Goal: Find specific page/section: Find specific page/section

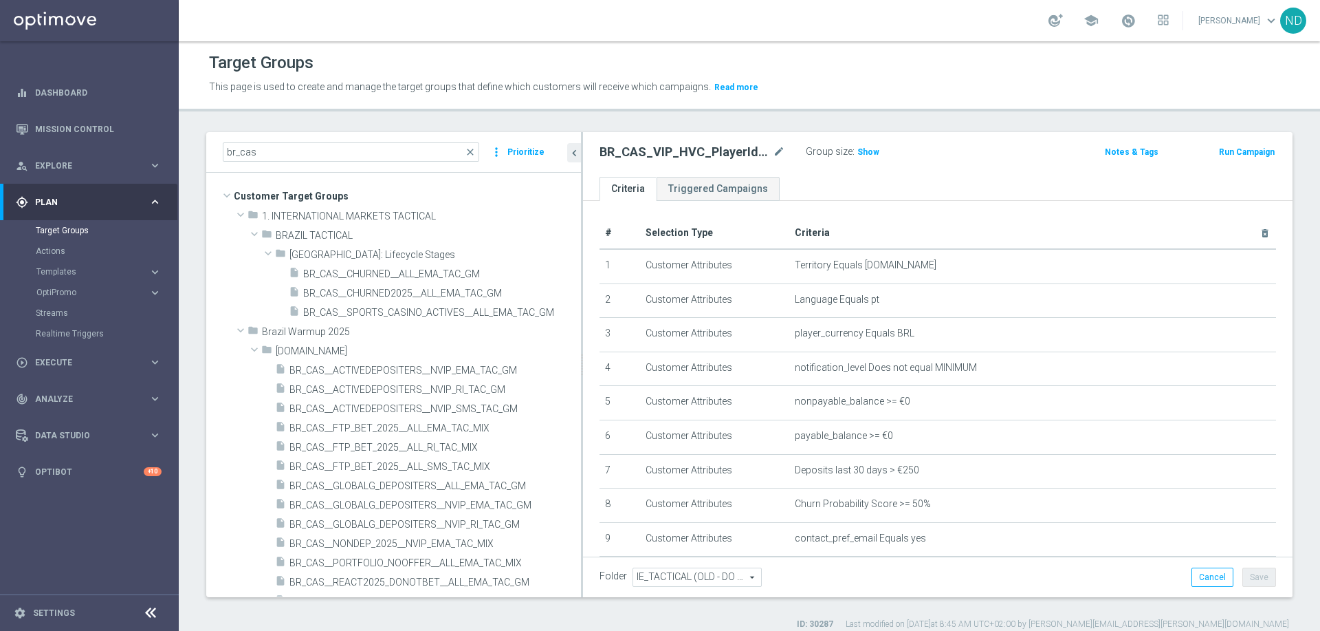
scroll to position [178, 0]
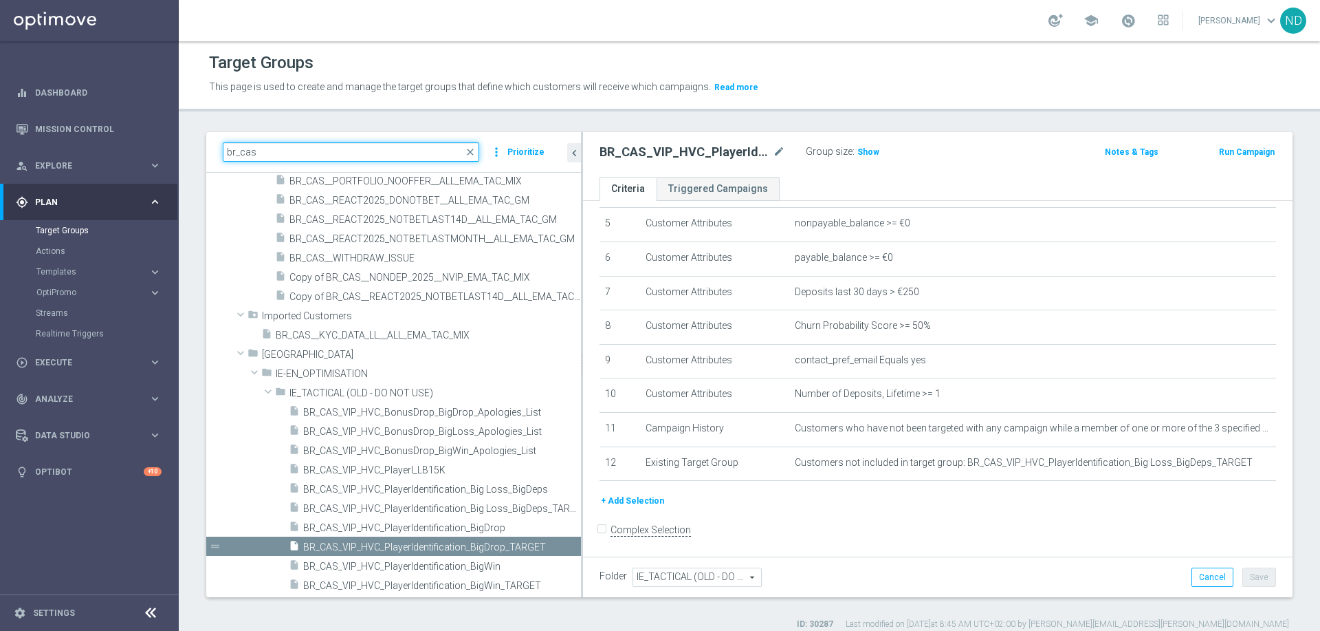
click at [312, 159] on input "br_cas" at bounding box center [351, 151] width 257 height 19
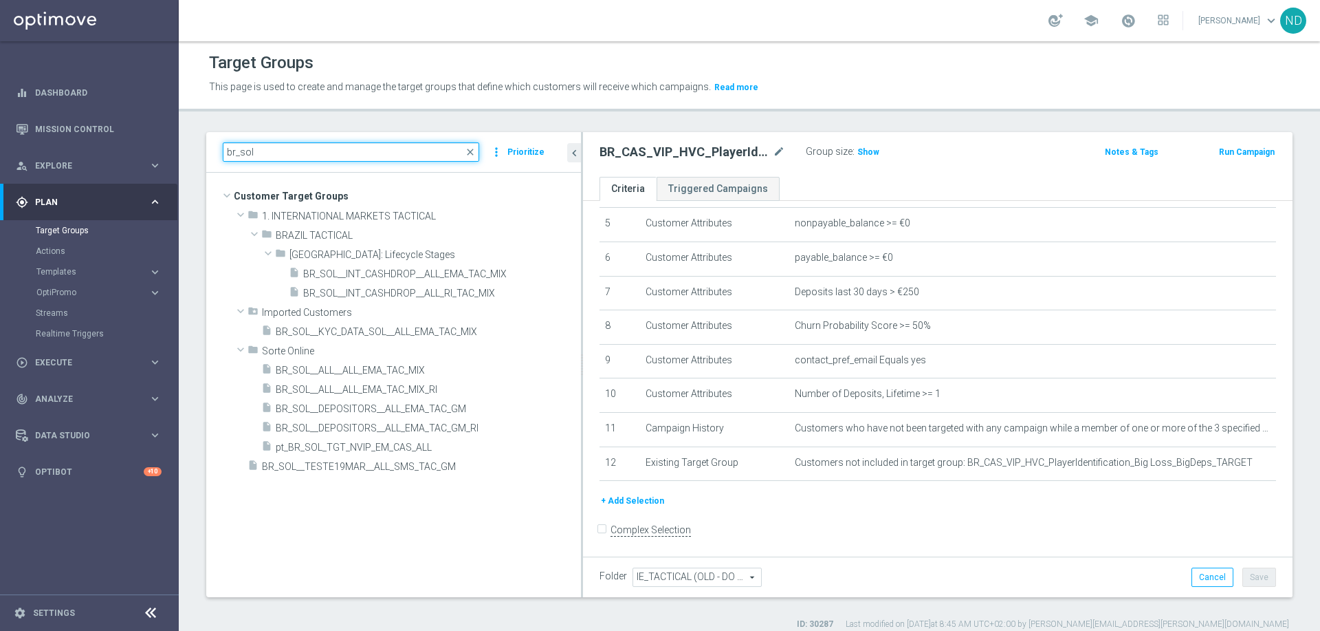
scroll to position [0, 0]
type input "br_sol"
